Goal: Find specific page/section: Find specific page/section

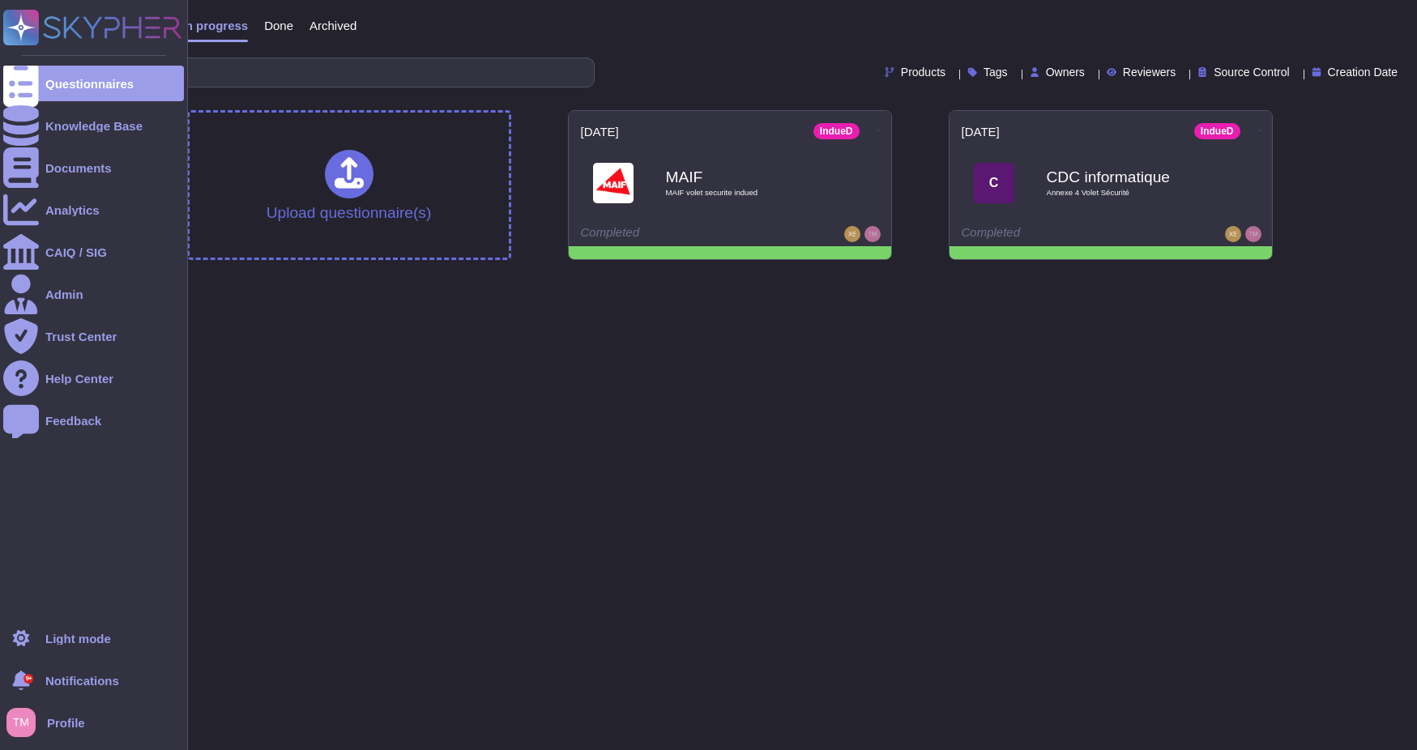
click at [23, 681] on div "9+" at bounding box center [28, 679] width 10 height 10
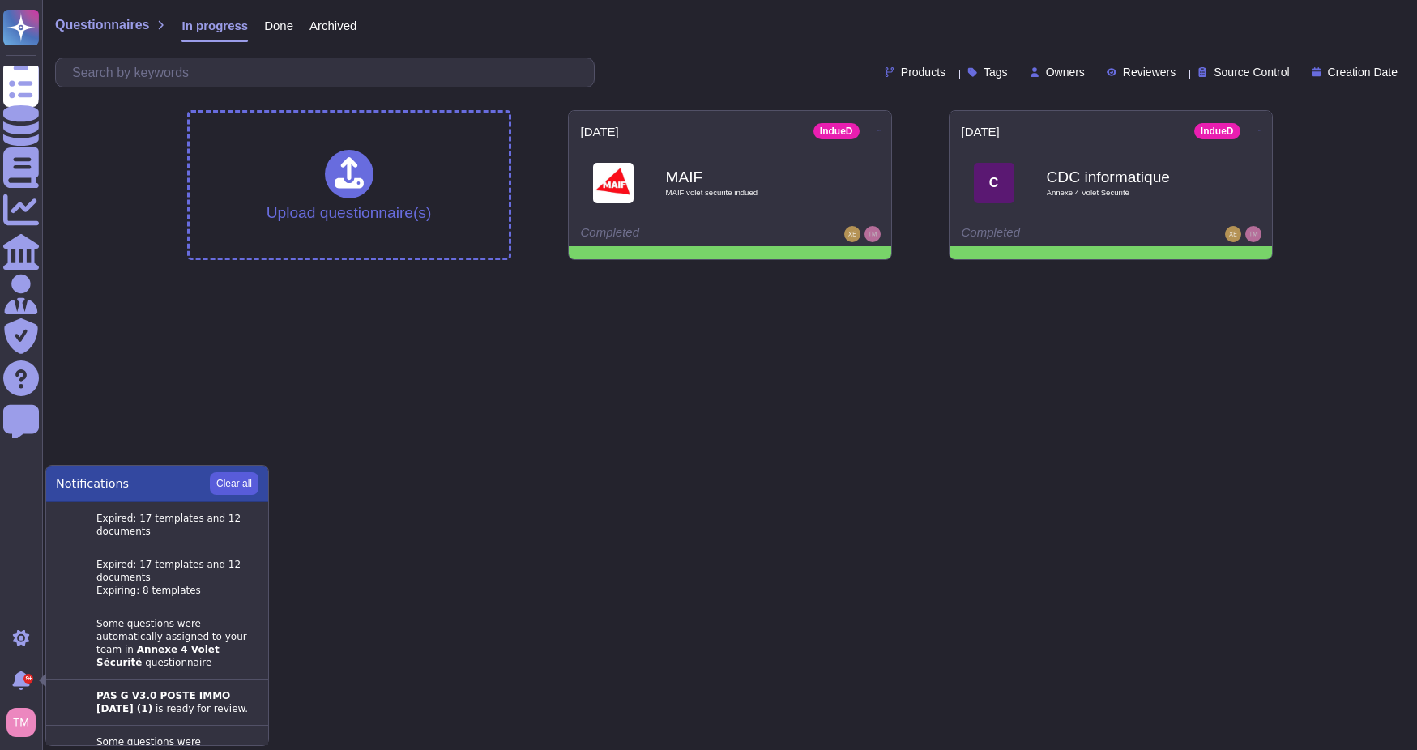
click at [225, 483] on button "Clear all" at bounding box center [234, 483] width 49 height 23
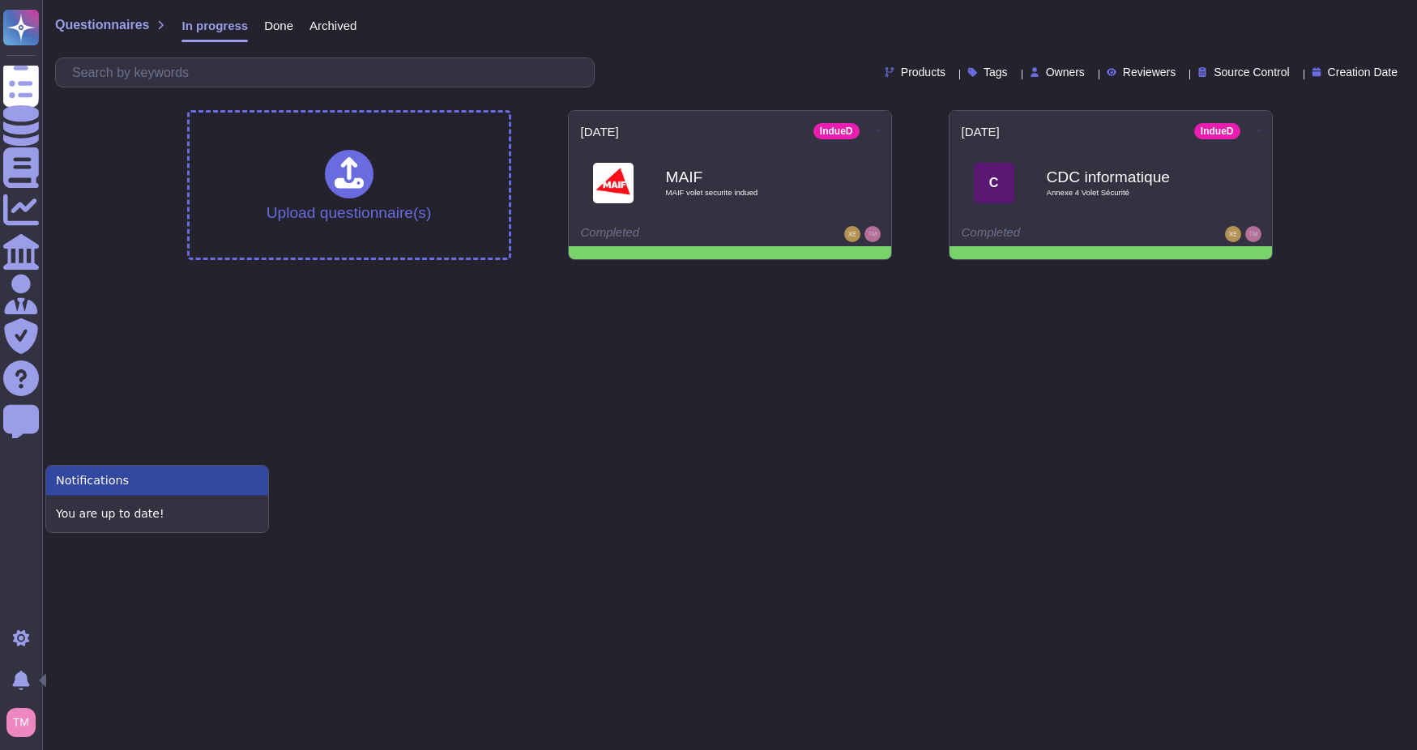
click at [391, 273] on html "Questionnaires Knowledge Base Documents Analytics CAIQ / SIG Admin Trust Center…" at bounding box center [708, 136] width 1417 height 273
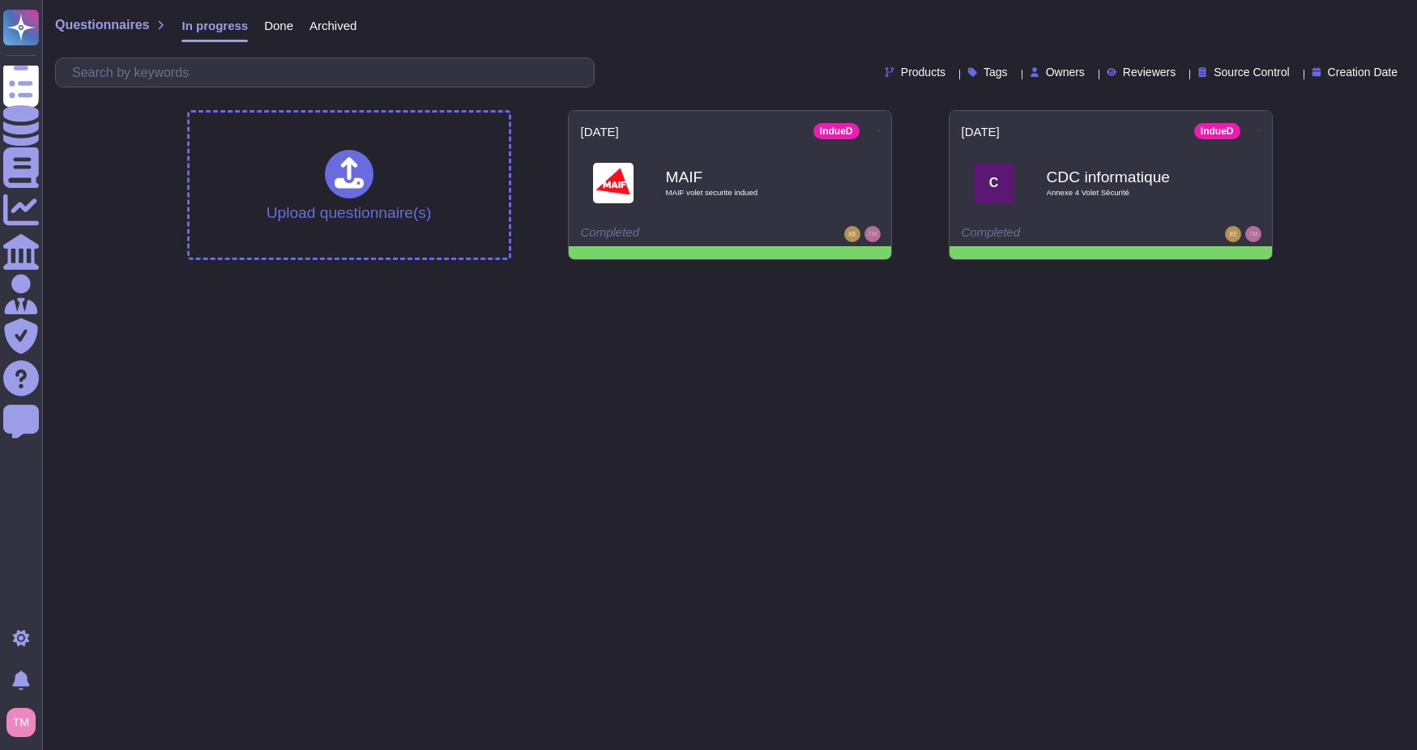
click at [1139, 273] on html "Questionnaires Knowledge Base Documents Analytics CAIQ / SIG Admin Trust Center…" at bounding box center [708, 136] width 1417 height 273
